Goal: Task Accomplishment & Management: Use online tool/utility

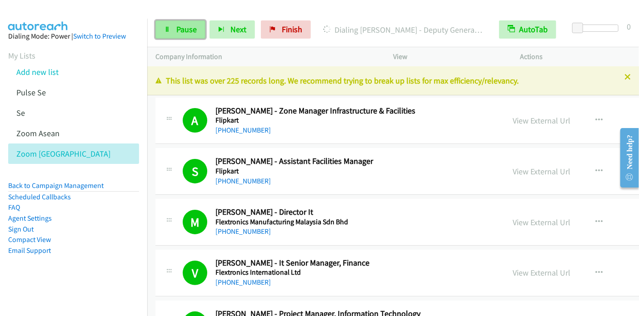
click at [178, 27] on span "Pause" at bounding box center [186, 29] width 20 height 10
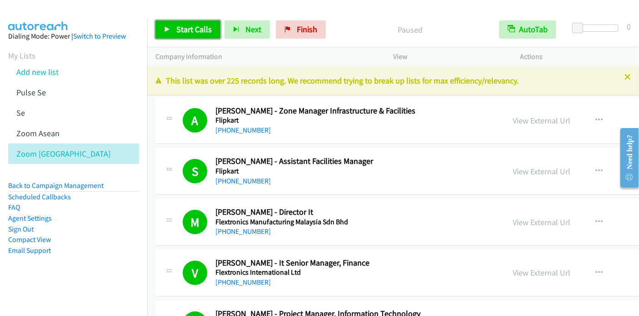
click at [180, 27] on span "Start Calls" at bounding box center [193, 29] width 35 height 10
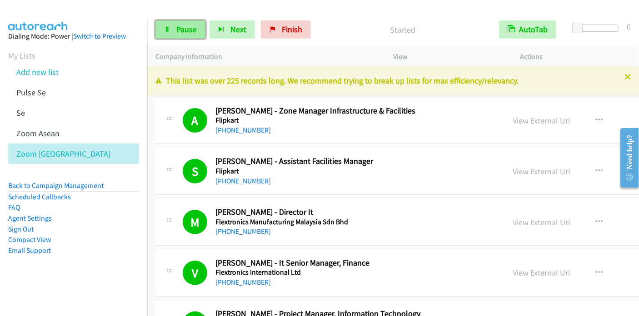
click at [196, 30] on link "Pause" at bounding box center [180, 29] width 50 height 18
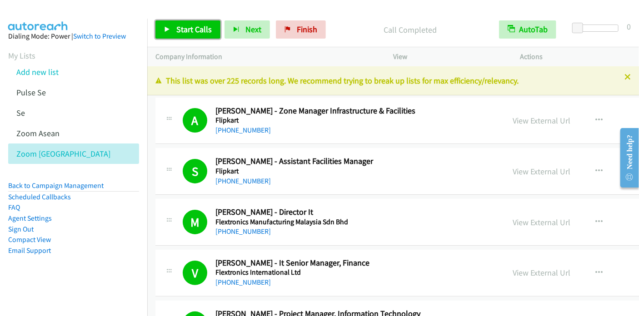
click at [186, 28] on span "Start Calls" at bounding box center [193, 29] width 35 height 10
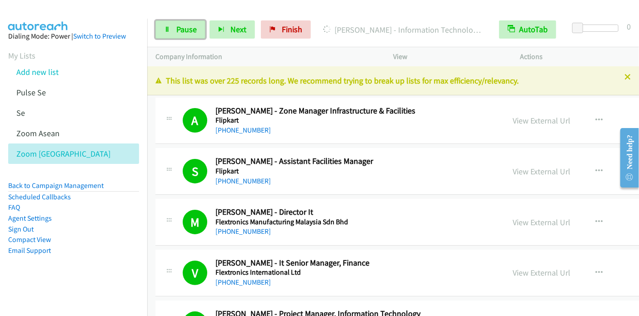
click at [178, 28] on span "Pause" at bounding box center [186, 29] width 20 height 10
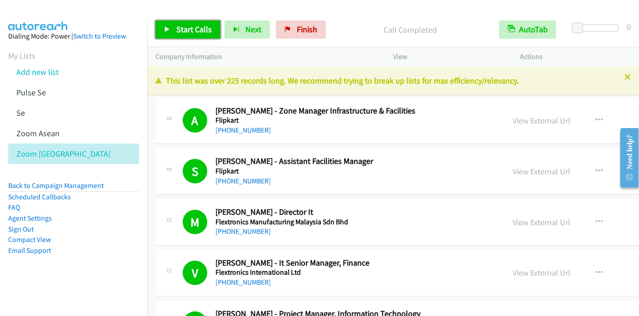
click at [178, 29] on span "Start Calls" at bounding box center [193, 29] width 35 height 10
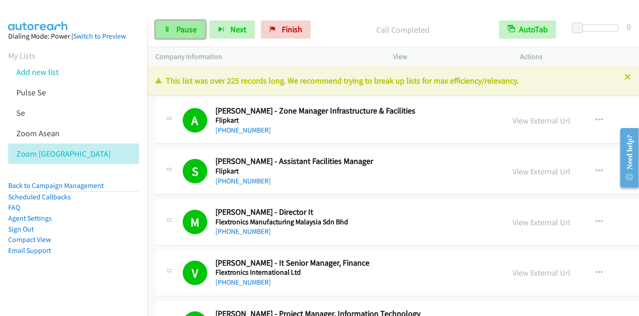
click at [195, 30] on span "Pause" at bounding box center [186, 29] width 20 height 10
click at [194, 28] on span "Pause" at bounding box center [186, 29] width 20 height 10
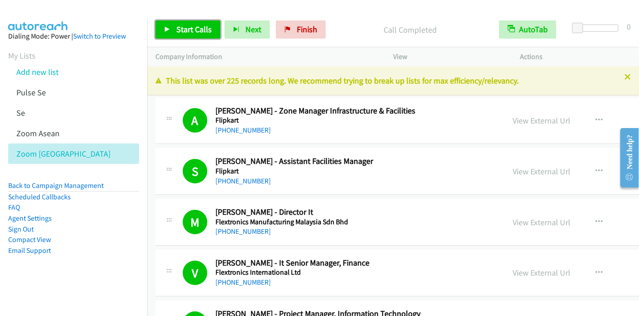
click at [185, 30] on span "Start Calls" at bounding box center [193, 29] width 35 height 10
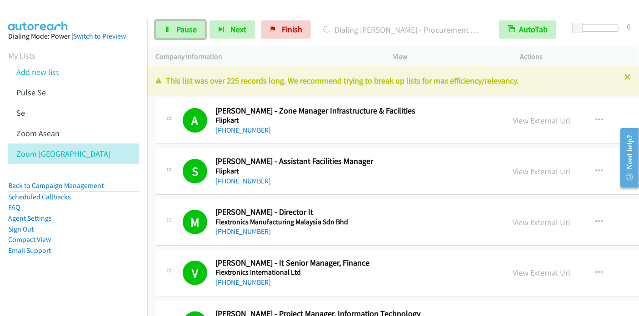
drag, startPoint x: 178, startPoint y: 27, endPoint x: 236, endPoint y: 0, distance: 64.3
click at [178, 27] on span "Pause" at bounding box center [186, 29] width 20 height 10
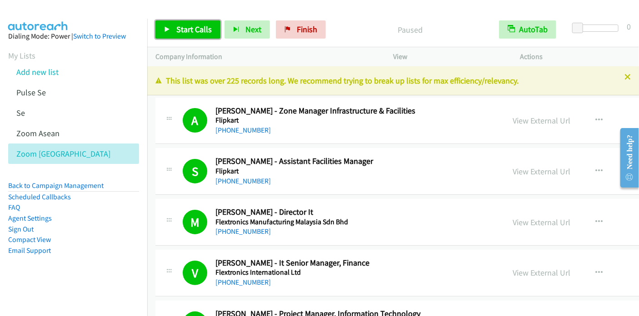
click at [197, 30] on span "Start Calls" at bounding box center [193, 29] width 35 height 10
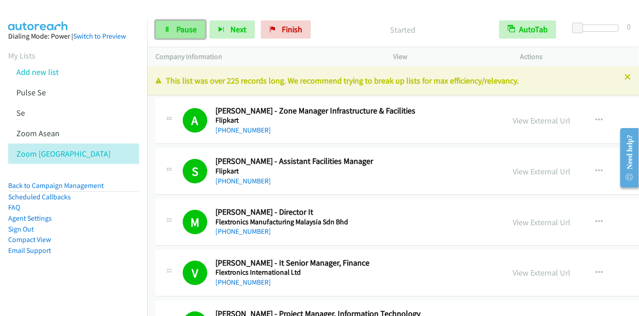
click at [191, 28] on span "Pause" at bounding box center [186, 29] width 20 height 10
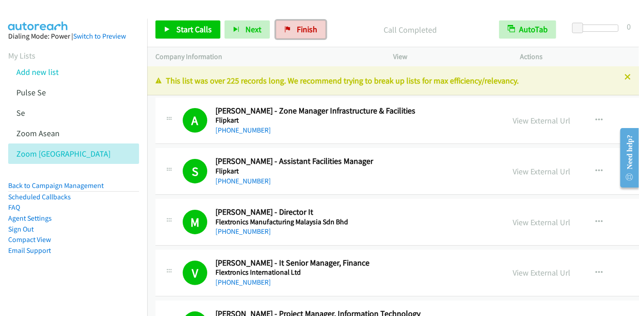
drag, startPoint x: 307, startPoint y: 32, endPoint x: 347, endPoint y: 32, distance: 40.0
click at [307, 32] on span "Finish" at bounding box center [307, 29] width 20 height 10
